Goal: Transaction & Acquisition: Purchase product/service

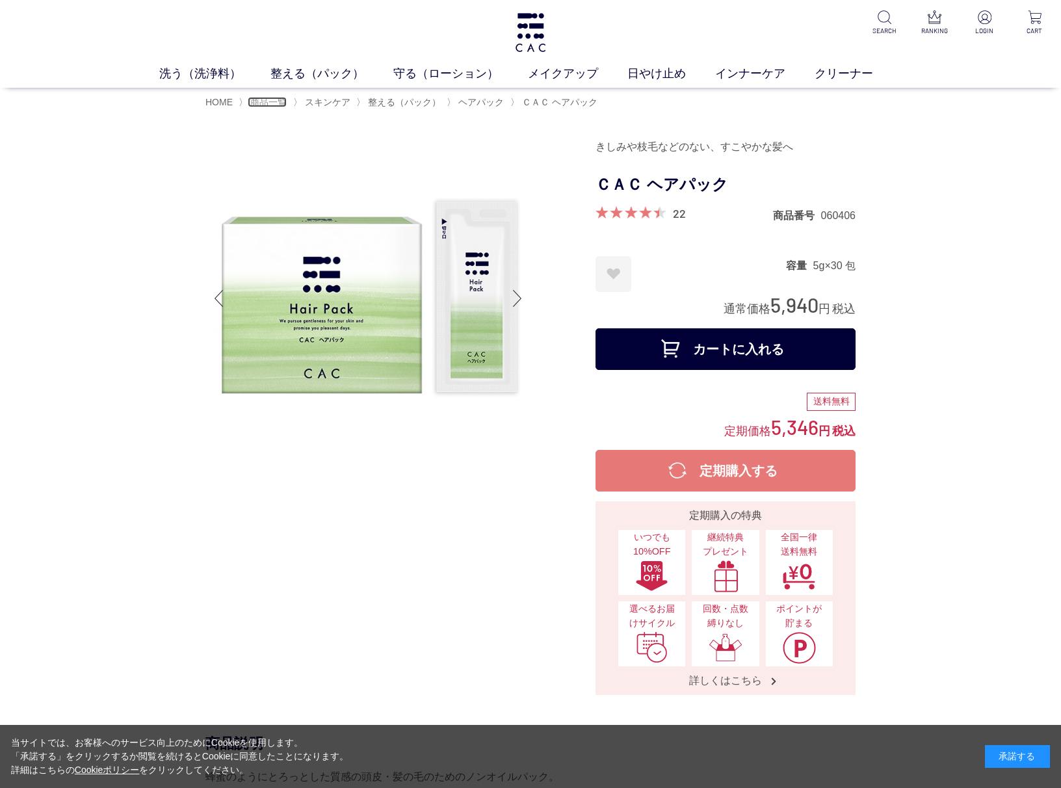
click at [268, 100] on span "商品一覧" at bounding box center [268, 102] width 36 height 10
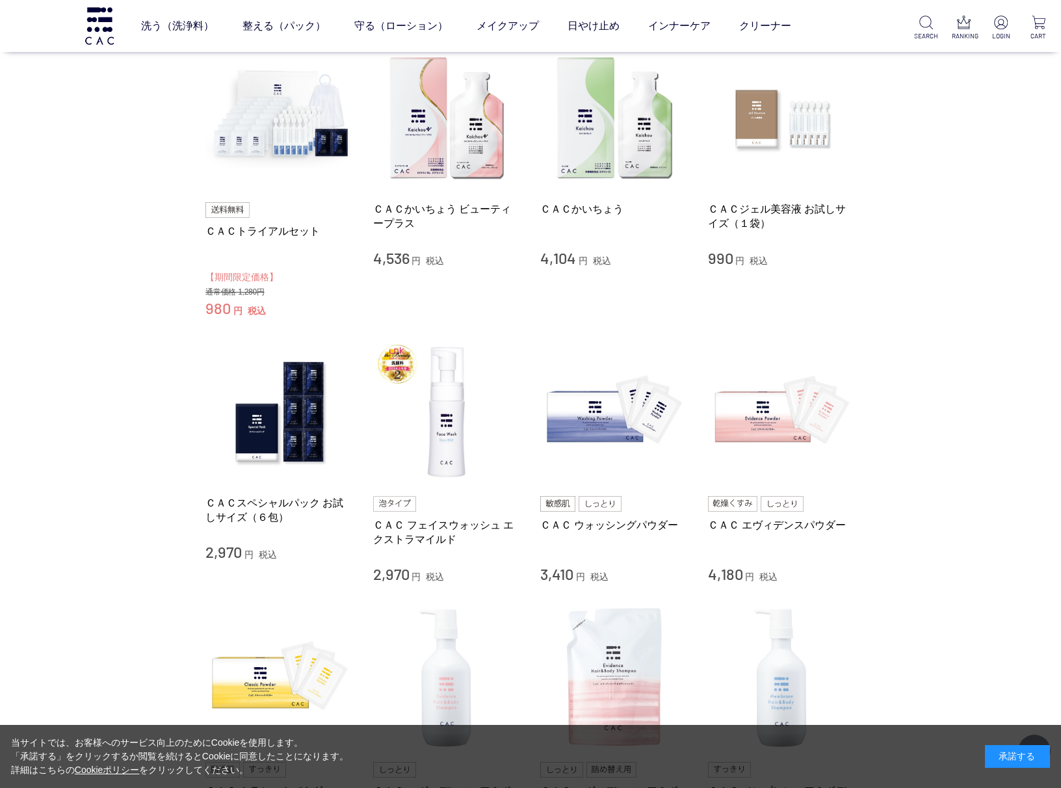
scroll to position [260, 0]
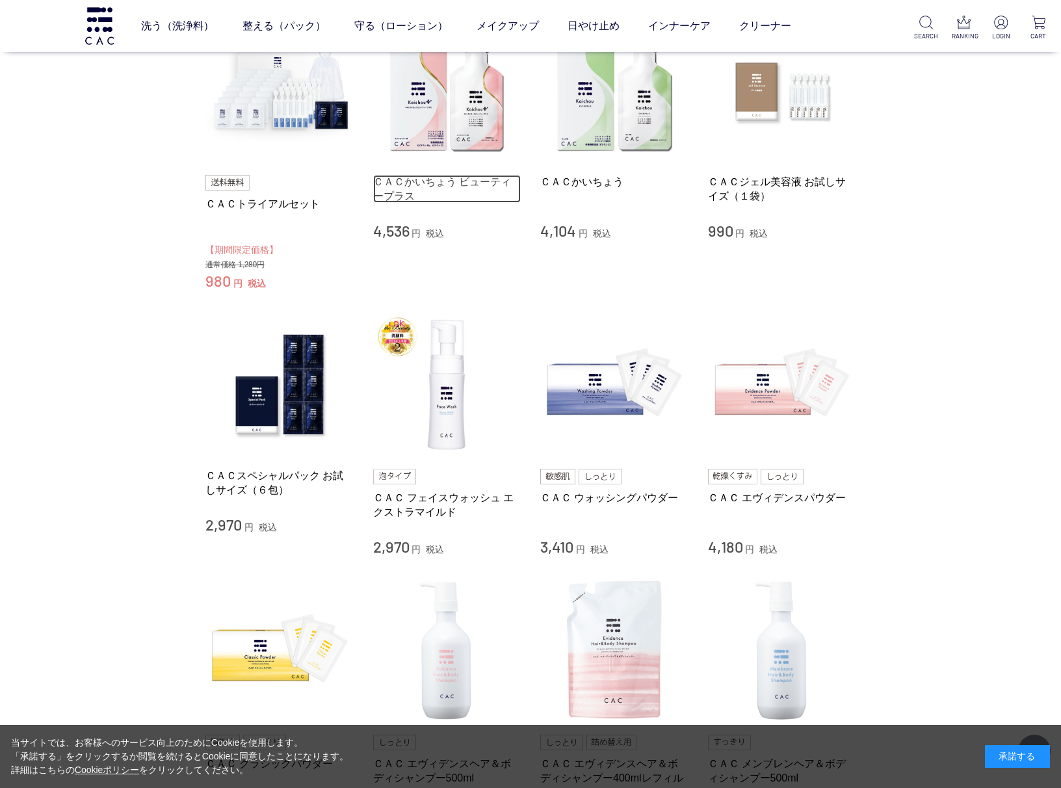
click at [440, 186] on link "ＣＡＣかいちょう ビューティープラス" at bounding box center [447, 189] width 148 height 28
